Goal: Book appointment/travel/reservation

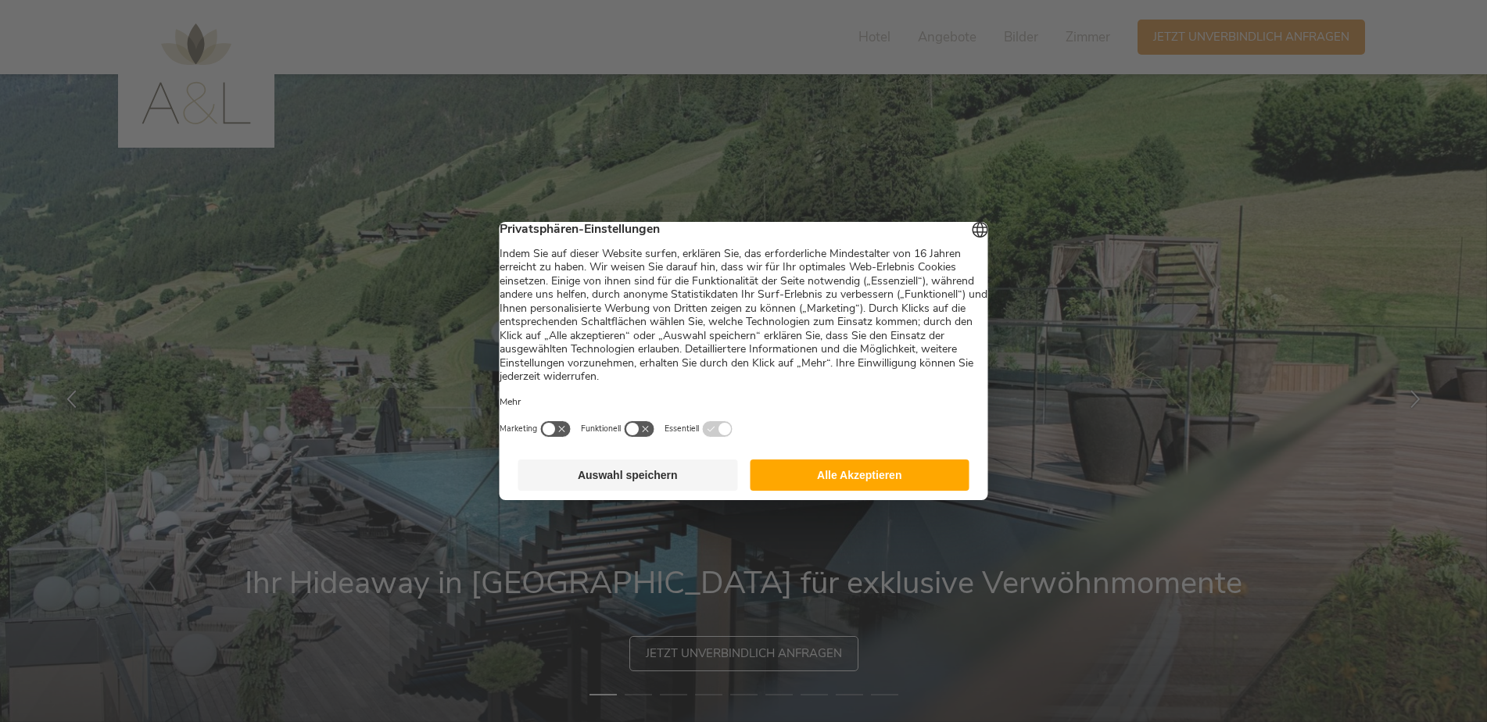
click at [637, 485] on button "Auswahl speichern" at bounding box center [628, 475] width 220 height 31
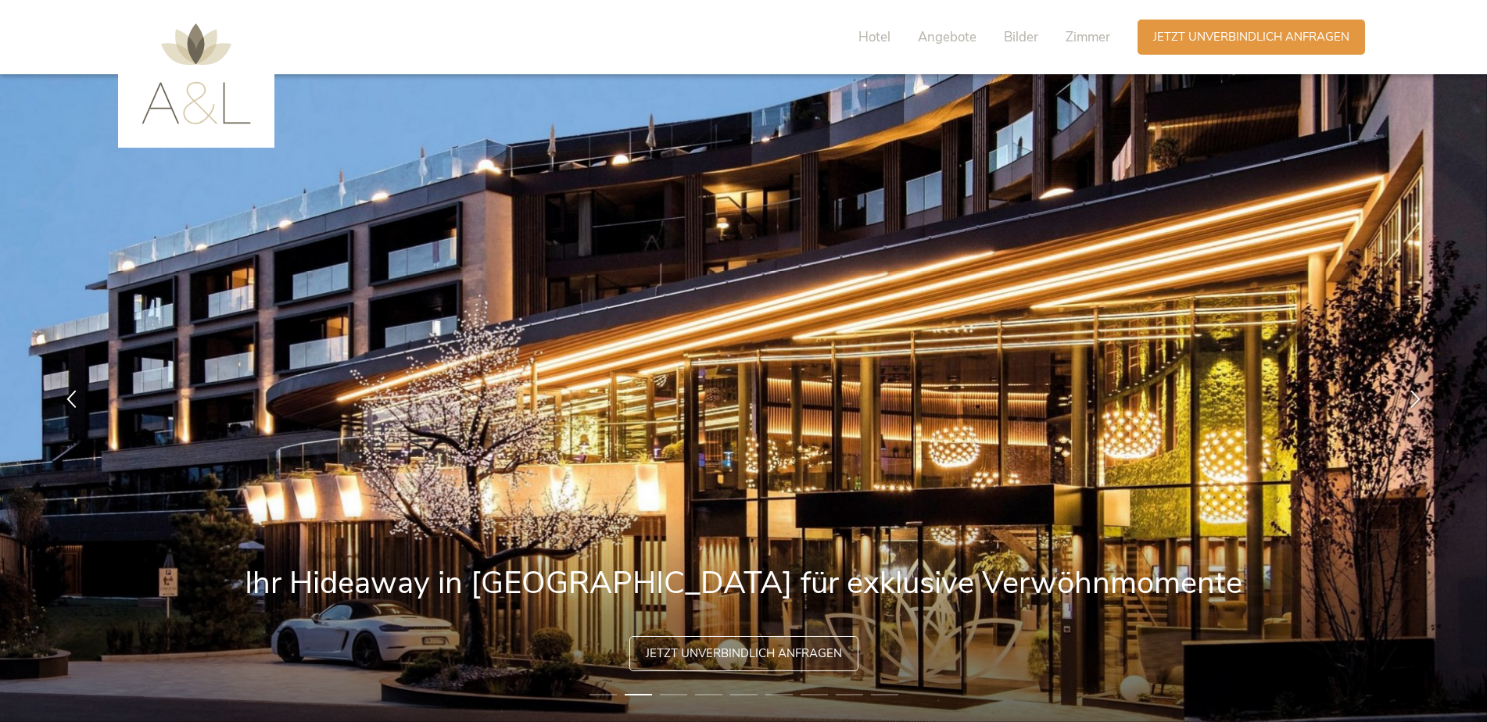
click at [200, 115] on img at bounding box center [196, 73] width 109 height 101
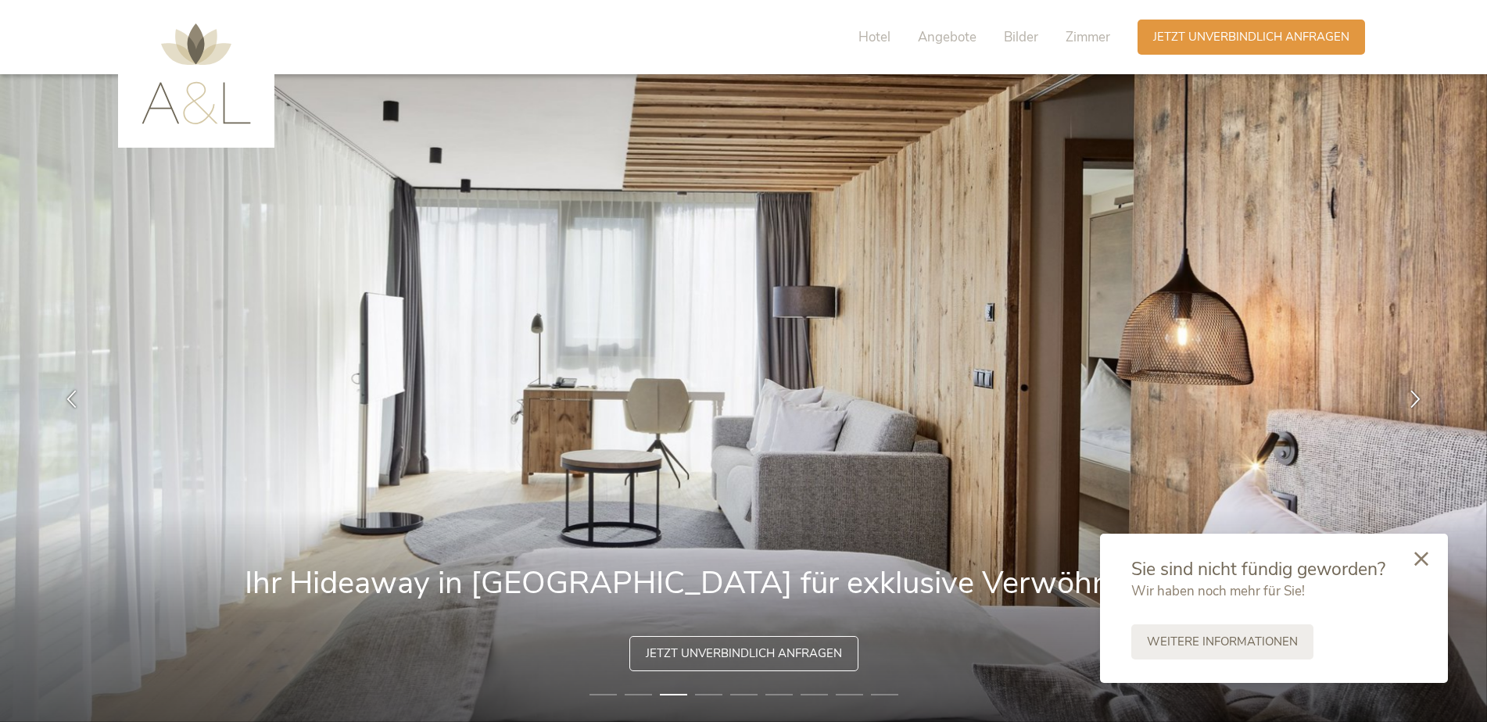
click at [1414, 558] on icon at bounding box center [1421, 559] width 14 height 14
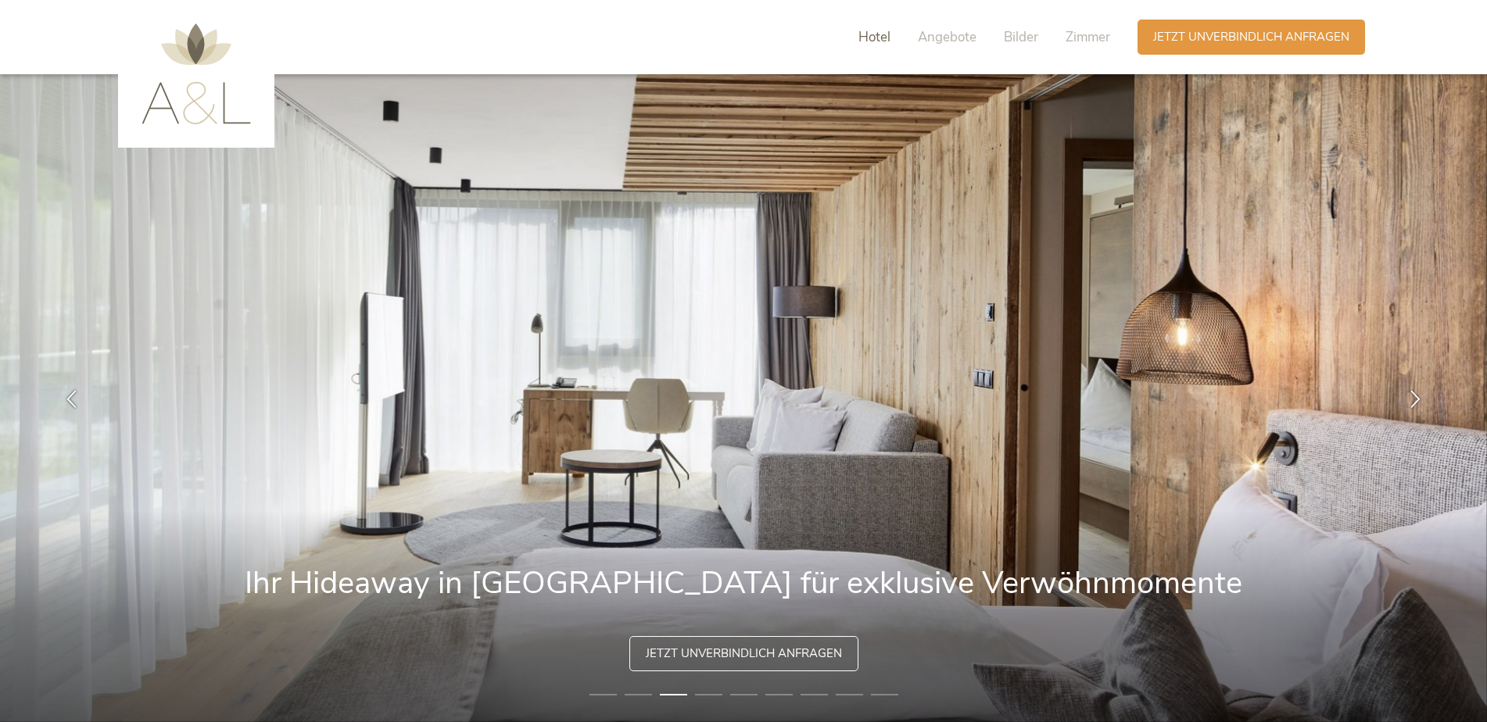
click at [866, 33] on span "Hotel" at bounding box center [874, 37] width 32 height 18
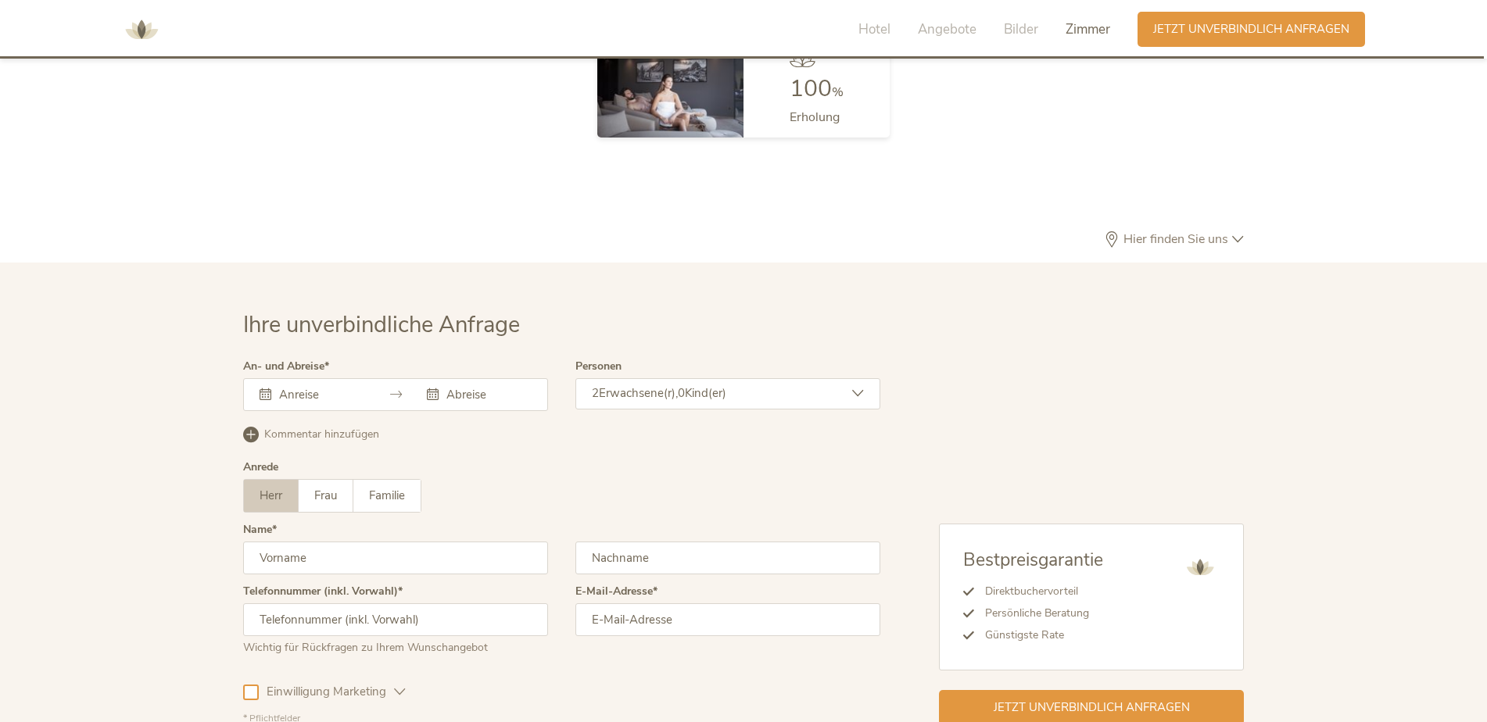
scroll to position [4680, 0]
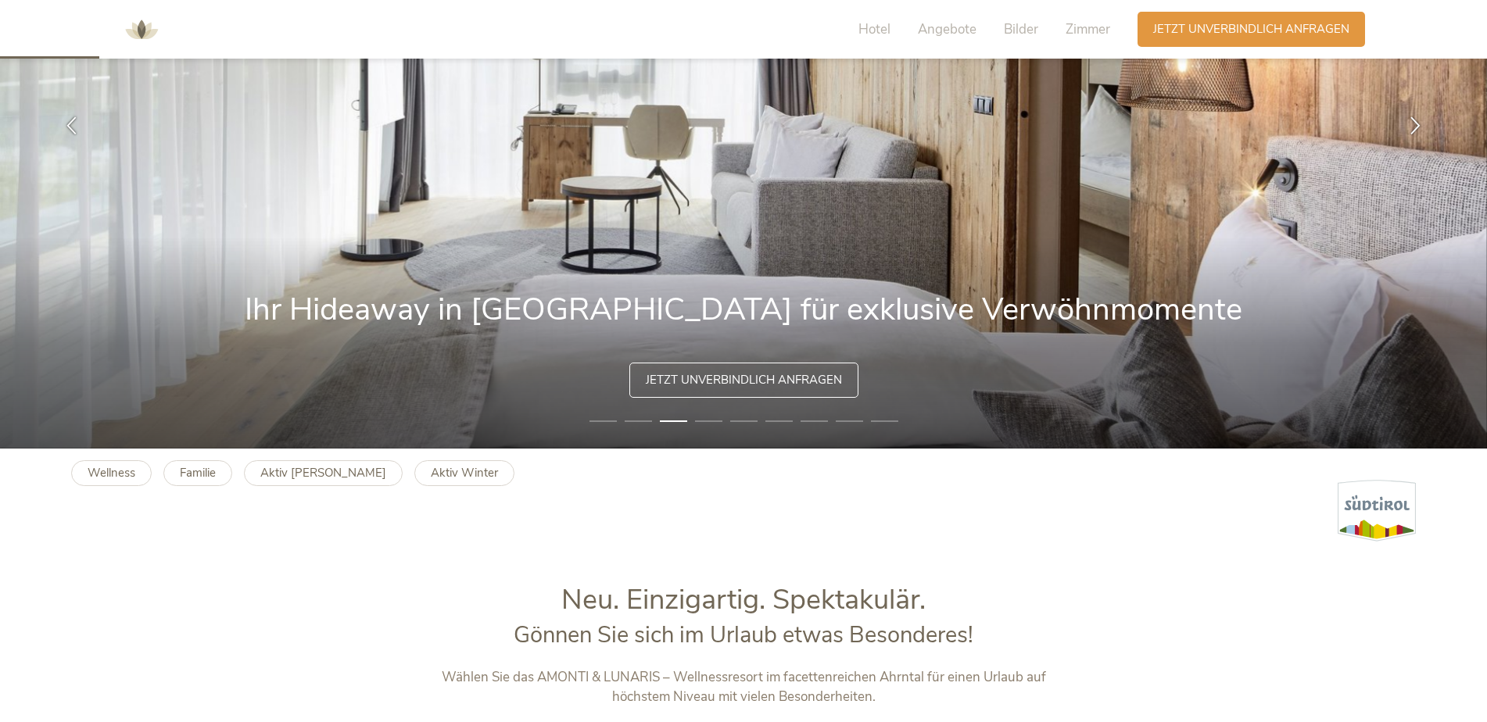
scroll to position [313, 0]
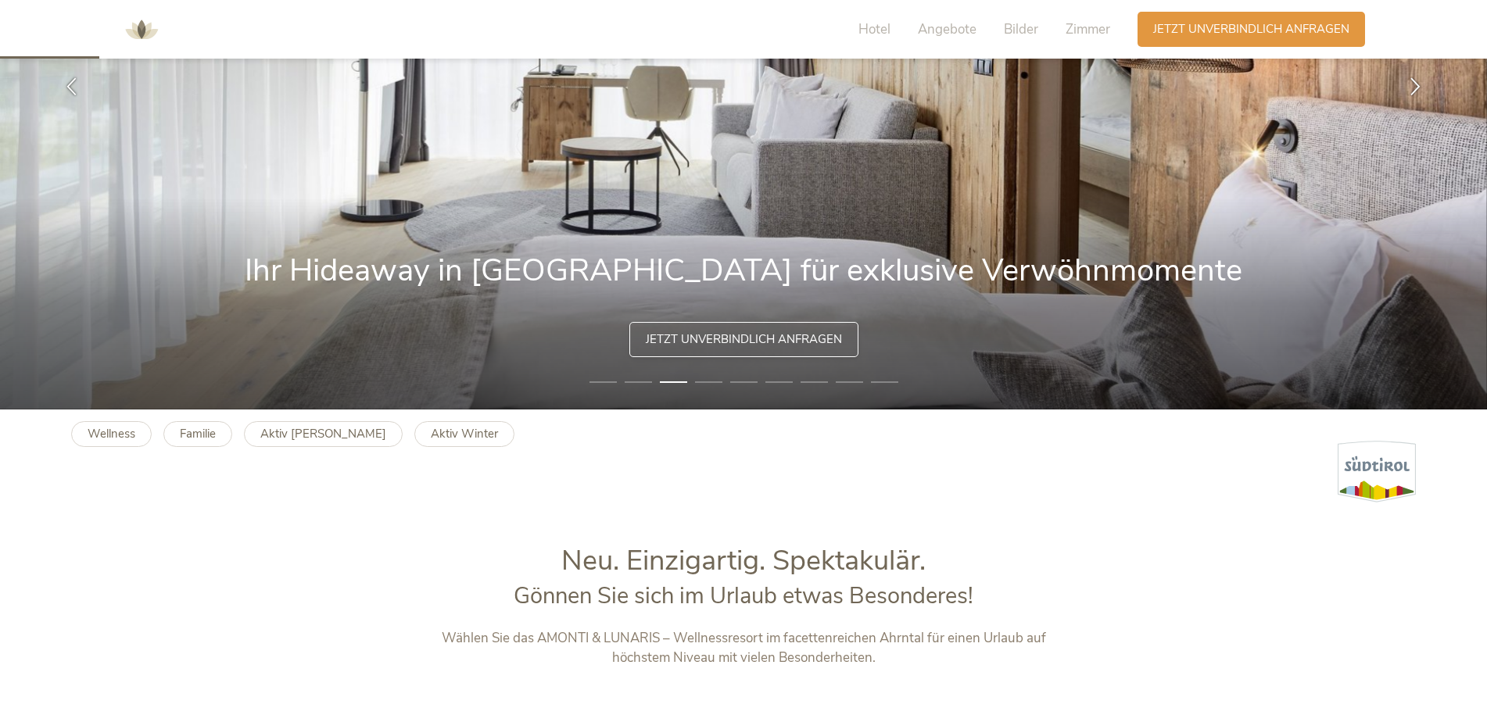
click at [762, 342] on span "Jetzt unverbindlich anfragen" at bounding box center [744, 340] width 196 height 16
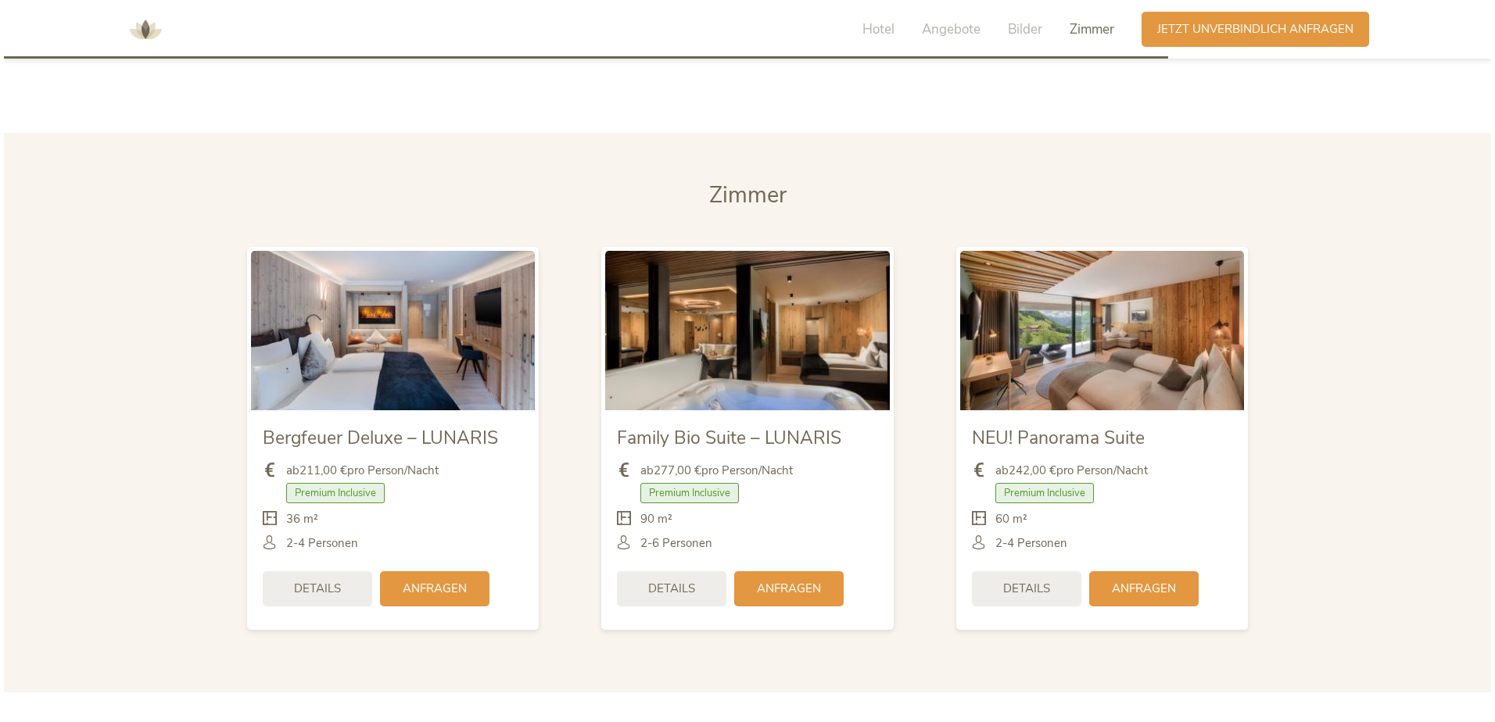
scroll to position [3664, 0]
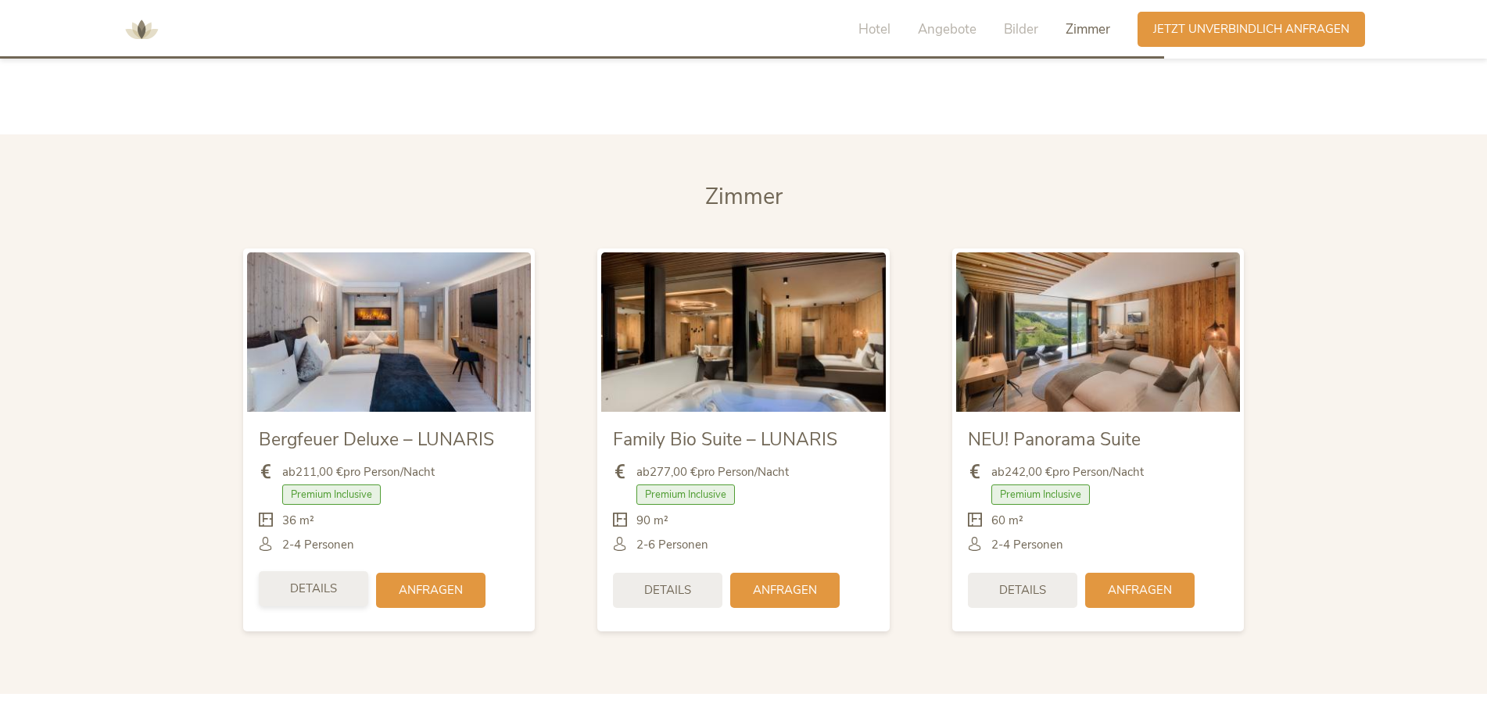
click at [318, 581] on span "Details" at bounding box center [313, 589] width 47 height 16
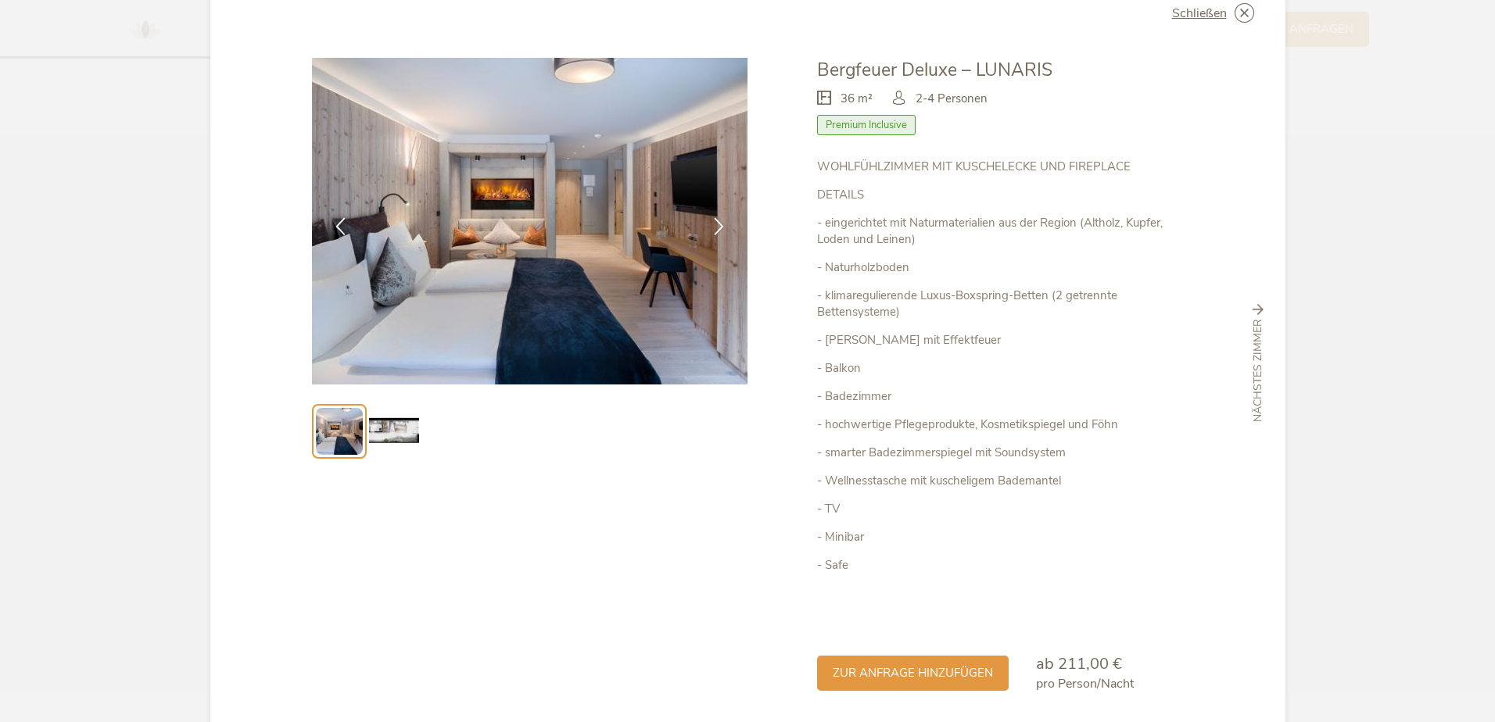
scroll to position [78, 0]
